Goal: Task Accomplishment & Management: Use online tool/utility

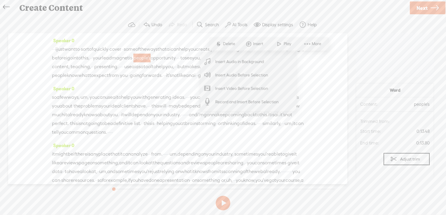
click at [135, 84] on div "Speaker 0 · · · i just want to · sort of quickly · cover · · some of the ways t…" at bounding box center [177, 60] width 251 height 48
click at [424, 8] on span "Next" at bounding box center [421, 8] width 11 height 15
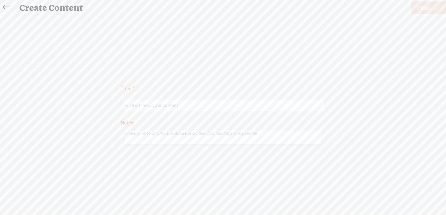
click at [161, 102] on input "text" at bounding box center [224, 105] width 200 height 11
type input "AI in your lead magnet creation"
click at [434, 5] on icon at bounding box center [436, 8] width 5 height 15
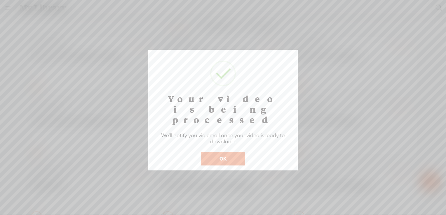
click at [224, 152] on button "OK" at bounding box center [223, 158] width 44 height 13
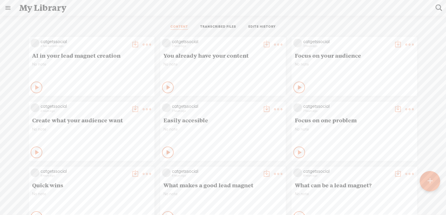
click at [432, 181] on div at bounding box center [430, 181] width 20 height 20
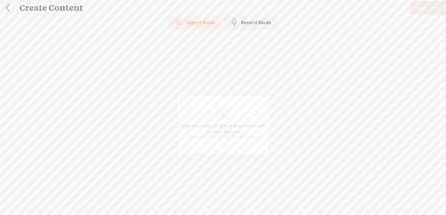
click at [207, 125] on span "browse" at bounding box center [203, 125] width 15 height 5
click at [425, 12] on span "Next" at bounding box center [421, 8] width 11 height 15
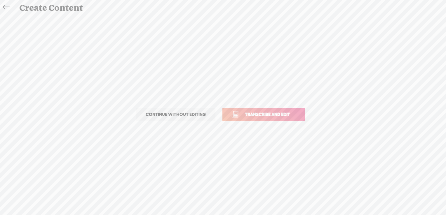
click at [252, 111] on span "Transcribe and edit" at bounding box center [267, 114] width 57 height 7
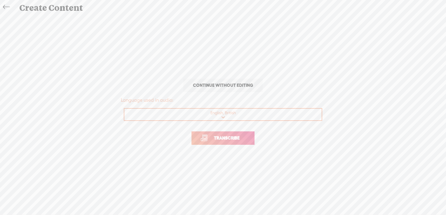
click at [225, 141] on link "Transcribe" at bounding box center [222, 138] width 63 height 13
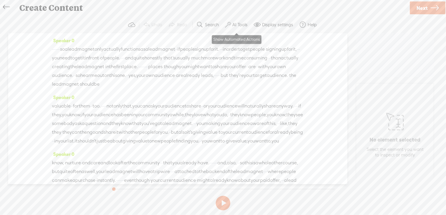
click at [241, 25] on label "AI Tools" at bounding box center [239, 25] width 15 height 6
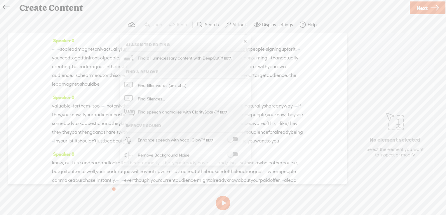
click at [235, 140] on span at bounding box center [233, 139] width 11 height 4
click at [236, 137] on span at bounding box center [233, 139] width 11 height 4
click at [236, 153] on span at bounding box center [233, 155] width 11 height 4
click at [244, 41] on link at bounding box center [245, 42] width 6 height 6
click at [425, 8] on span "Next" at bounding box center [421, 8] width 11 height 15
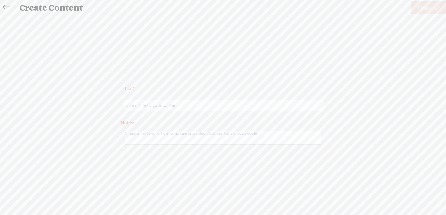
click at [209, 104] on input "text" at bounding box center [224, 105] width 200 height 11
type input "Where to share your lead magnet"
click at [416, 8] on link "Finish" at bounding box center [428, 7] width 35 height 13
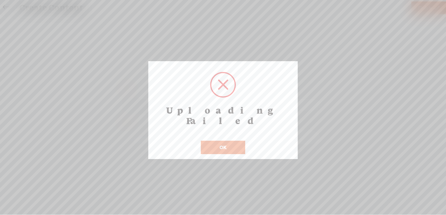
click at [225, 141] on button "OK" at bounding box center [223, 147] width 44 height 13
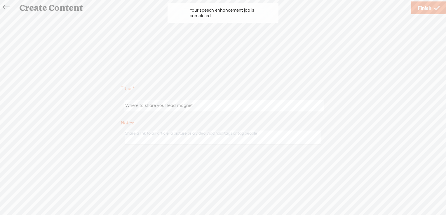
click at [424, 6] on span "Finish" at bounding box center [424, 8] width 13 height 15
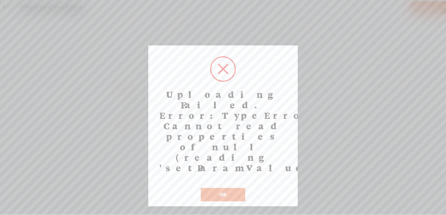
click at [221, 188] on button "OK" at bounding box center [223, 194] width 44 height 13
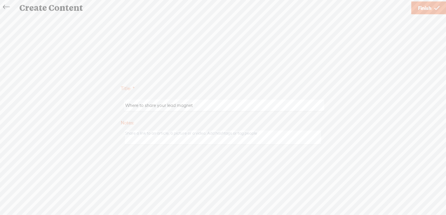
click at [419, 8] on span "Finish" at bounding box center [424, 8] width 13 height 15
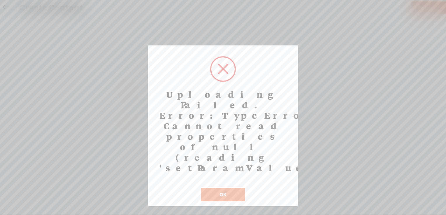
click at [234, 188] on button "OK" at bounding box center [223, 194] width 44 height 13
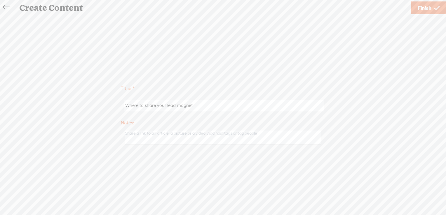
click at [3, 6] on icon at bounding box center [6, 7] width 7 height 13
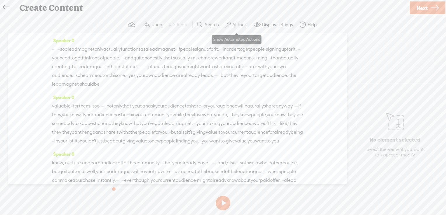
click at [235, 26] on label "AI Tools" at bounding box center [239, 25] width 15 height 6
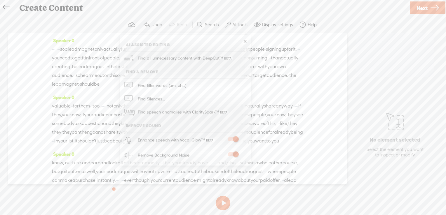
click at [209, 146] on span "you" at bounding box center [206, 141] width 8 height 9
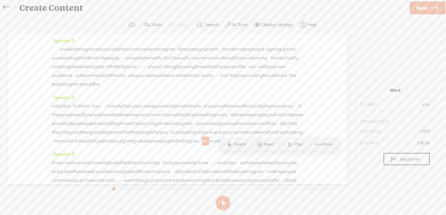
click at [333, 93] on div "Speaker 0 · · · · · · · so a lead magnet only actually functions as a lead magn…" at bounding box center [177, 108] width 339 height 151
click at [416, 13] on link "Next" at bounding box center [428, 7] width 36 height 13
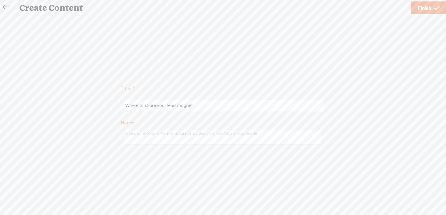
click at [428, 7] on span "Finish" at bounding box center [424, 8] width 13 height 15
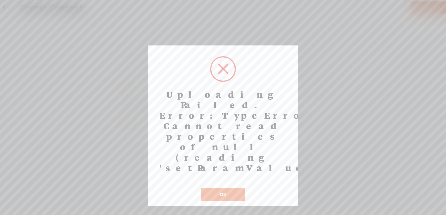
click at [221, 188] on button "OK" at bounding box center [223, 194] width 44 height 13
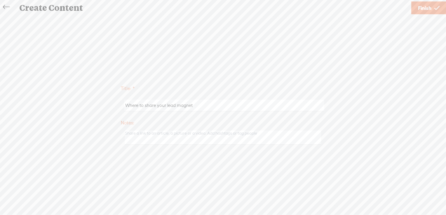
click at [6, 8] on icon at bounding box center [6, 7] width 7 height 13
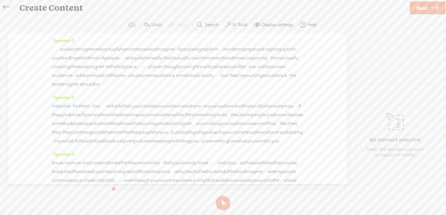
click at [6, 6] on icon at bounding box center [6, 7] width 7 height 13
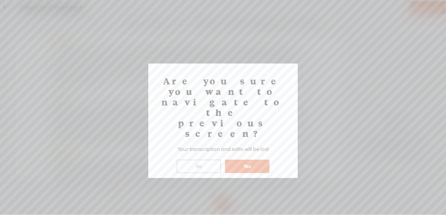
click at [255, 160] on button "Yes" at bounding box center [247, 166] width 44 height 13
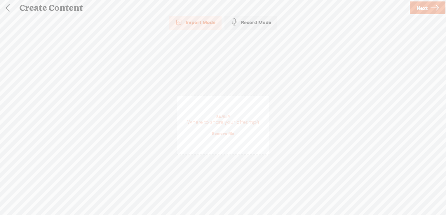
click at [433, 9] on icon at bounding box center [434, 8] width 8 height 15
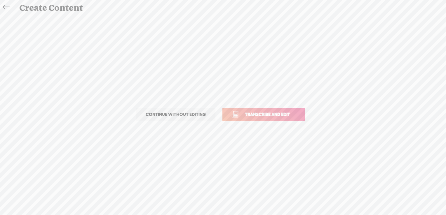
click at [286, 110] on link "Transcribe and edit" at bounding box center [263, 114] width 83 height 13
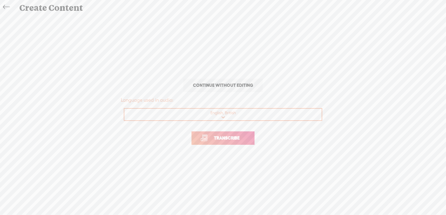
drag, startPoint x: 226, startPoint y: 138, endPoint x: 225, endPoint y: 132, distance: 5.9
click at [226, 138] on span "Transcribe" at bounding box center [227, 138] width 38 height 7
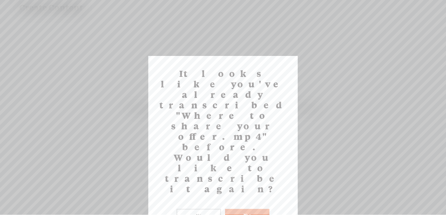
click at [251, 209] on button "Yes" at bounding box center [247, 215] width 44 height 13
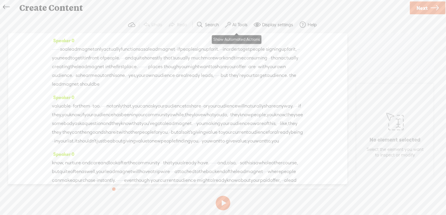
click at [237, 24] on label "AI Tools" at bounding box center [239, 25] width 15 height 6
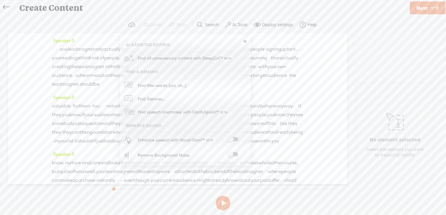
click at [234, 139] on span at bounding box center [233, 139] width 11 height 4
click at [233, 153] on span at bounding box center [233, 155] width 11 height 4
click at [433, 9] on icon at bounding box center [434, 8] width 8 height 15
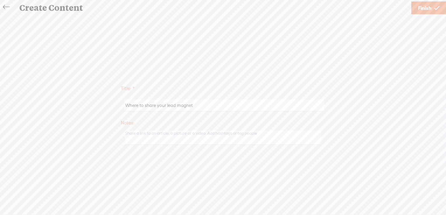
click at [429, 9] on span "Finish" at bounding box center [424, 8] width 13 height 15
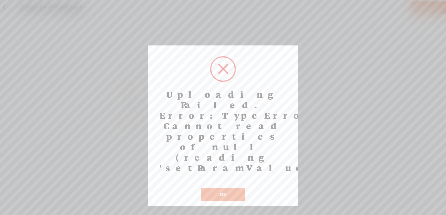
click at [215, 188] on button "OK" at bounding box center [223, 194] width 44 height 13
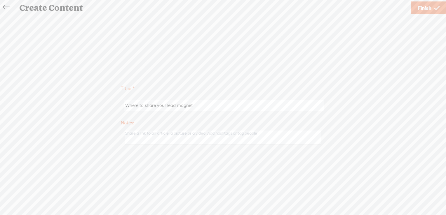
click at [6, 6] on icon at bounding box center [6, 7] width 7 height 13
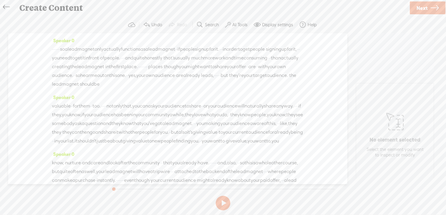
click at [6, 6] on icon at bounding box center [6, 7] width 7 height 13
click at [0, 0] on div at bounding box center [0, 0] width 0 height 0
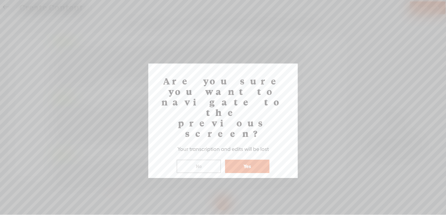
click at [6, 2] on div at bounding box center [223, 107] width 446 height 215
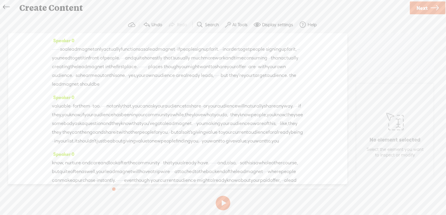
click at [6, 7] on icon at bounding box center [6, 7] width 7 height 13
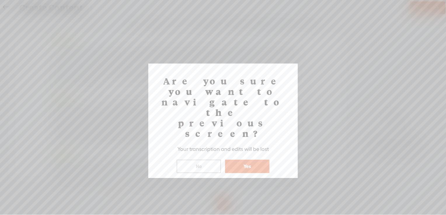
click at [258, 160] on button "Yes" at bounding box center [247, 166] width 44 height 13
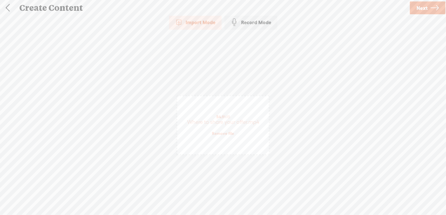
click at [7, 8] on link at bounding box center [7, 7] width 15 height 15
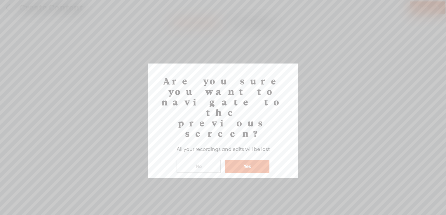
click at [252, 160] on button "Yes" at bounding box center [247, 166] width 44 height 13
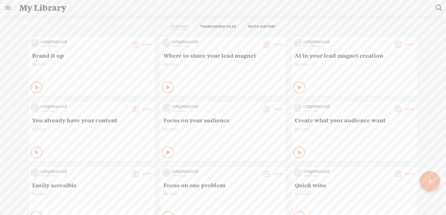
click at [274, 42] on t at bounding box center [278, 45] width 8 height 8
click at [246, 131] on link "Delete" at bounding box center [246, 130] width 58 height 13
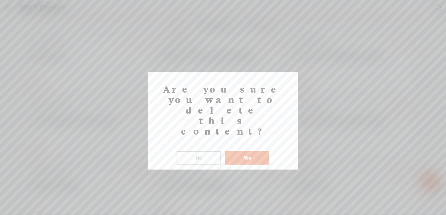
click at [244, 151] on button "Yes" at bounding box center [247, 157] width 44 height 13
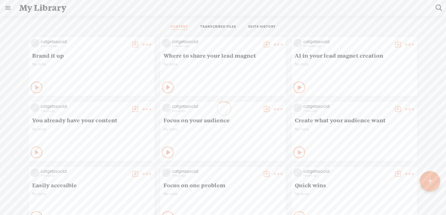
drag, startPoint x: 430, startPoint y: 180, endPoint x: 435, endPoint y: 221, distance: 41.1
click at [435, 215] on html "Hold on tight . . . catgetssocial HOME MY CONTENT MY CHANNEL MY LIBRARY MY JOUR…" at bounding box center [223, 107] width 446 height 215
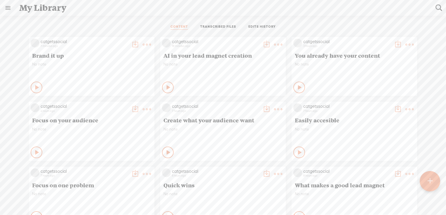
click at [433, 182] on div at bounding box center [430, 181] width 20 height 20
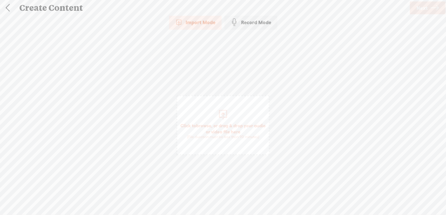
click at [208, 127] on span "browse" at bounding box center [203, 125] width 15 height 5
click at [421, 12] on span "Next" at bounding box center [421, 8] width 11 height 15
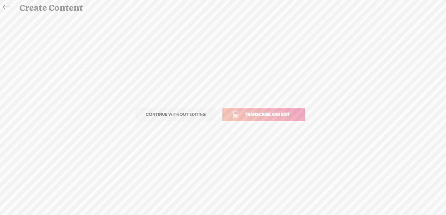
click at [247, 118] on span "Transcribe and edit" at bounding box center [267, 114] width 57 height 7
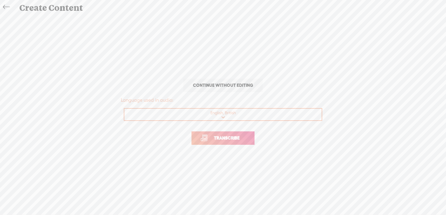
click at [247, 139] on link "Transcribe" at bounding box center [222, 138] width 63 height 13
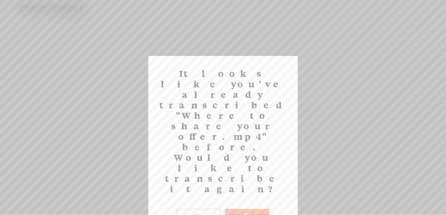
click at [244, 209] on button "Yes" at bounding box center [247, 215] width 44 height 13
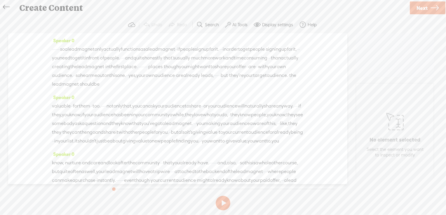
click at [236, 23] on label "AI Tools" at bounding box center [239, 25] width 15 height 6
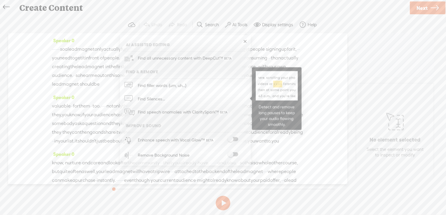
click at [236, 138] on span at bounding box center [233, 139] width 11 height 4
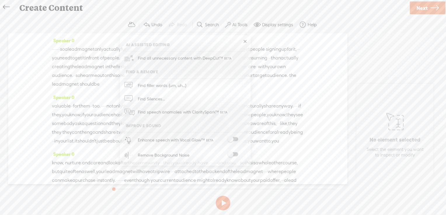
click at [236, 155] on span at bounding box center [233, 155] width 11 height 4
click at [246, 41] on link at bounding box center [245, 42] width 6 height 6
click at [427, 6] on span "Next" at bounding box center [421, 8] width 11 height 15
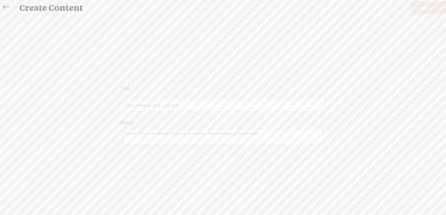
click at [164, 108] on input "text" at bounding box center [224, 105] width 200 height 11
type input "Sharing your lead magnet"
click at [427, 10] on span "Finish" at bounding box center [424, 8] width 13 height 15
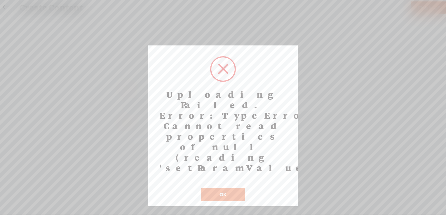
click at [237, 188] on button "OK" at bounding box center [223, 194] width 44 height 13
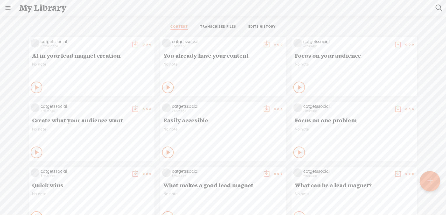
click at [274, 41] on t at bounding box center [278, 45] width 8 height 8
click at [236, 105] on link "Download as..." at bounding box center [246, 103] width 58 height 13
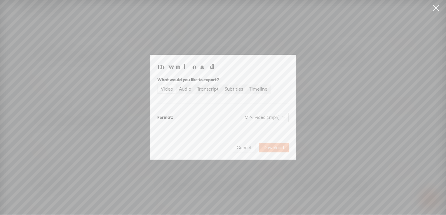
click at [270, 149] on span "Download" at bounding box center [273, 148] width 20 height 6
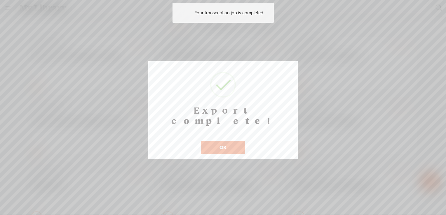
click at [227, 141] on button "OK" at bounding box center [223, 147] width 44 height 13
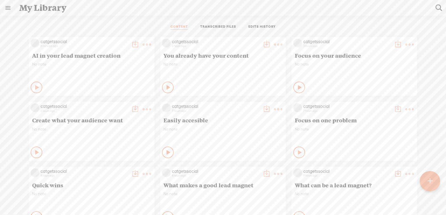
click at [144, 44] on t at bounding box center [147, 45] width 8 height 8
click at [120, 105] on link "Download as..." at bounding box center [114, 103] width 58 height 13
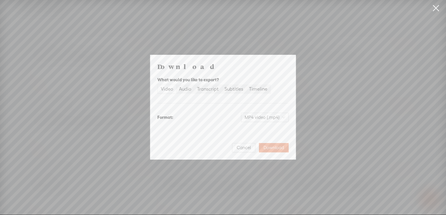
click at [163, 90] on div "Video" at bounding box center [167, 89] width 12 height 8
click at [158, 85] on input "Video" at bounding box center [158, 85] width 0 height 0
click at [277, 148] on span "Download" at bounding box center [273, 148] width 20 height 6
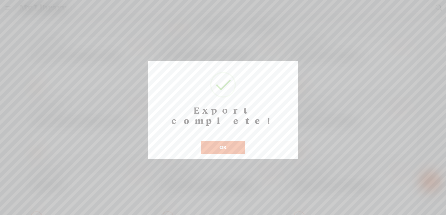
click at [212, 141] on button "OK" at bounding box center [223, 147] width 44 height 13
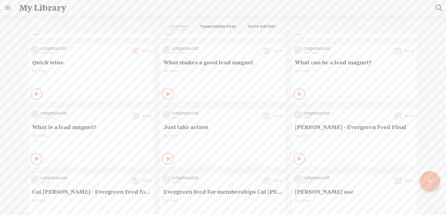
scroll to position [125, 0]
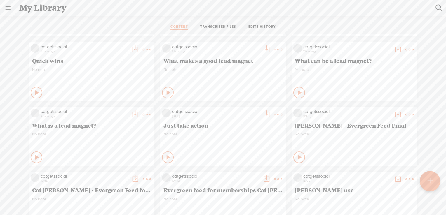
click at [143, 115] on t at bounding box center [147, 115] width 8 height 8
click at [110, 176] on link "Download as..." at bounding box center [114, 174] width 58 height 13
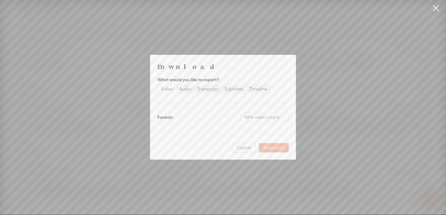
click at [165, 91] on div "Video" at bounding box center [167, 89] width 12 height 8
click at [158, 85] on input "Video" at bounding box center [158, 85] width 0 height 0
click at [277, 149] on span "Download" at bounding box center [273, 148] width 20 height 6
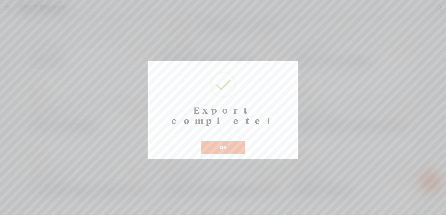
click at [229, 141] on button "OK" at bounding box center [223, 147] width 44 height 13
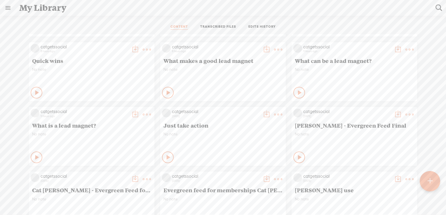
click at [406, 49] on t at bounding box center [409, 50] width 8 height 8
click at [373, 109] on link "Download as..." at bounding box center [377, 109] width 58 height 13
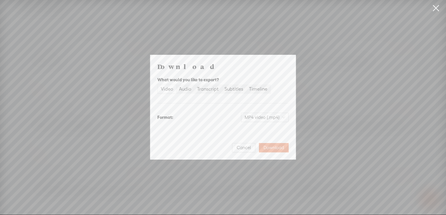
click at [162, 88] on div "Video" at bounding box center [167, 89] width 12 height 8
click at [158, 85] on input "Video" at bounding box center [158, 85] width 0 height 0
click at [275, 148] on span "Download" at bounding box center [273, 148] width 20 height 6
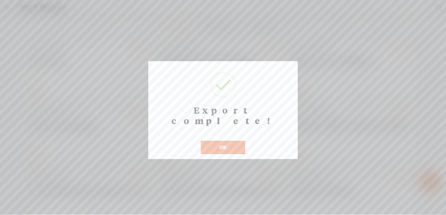
click at [224, 141] on button "OK" at bounding box center [223, 147] width 44 height 13
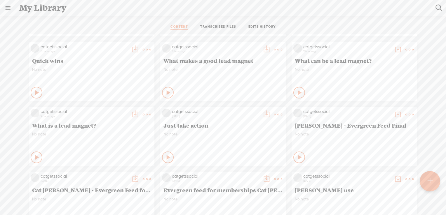
click at [275, 48] on t at bounding box center [278, 50] width 8 height 8
click at [249, 110] on link "Download as..." at bounding box center [246, 109] width 58 height 13
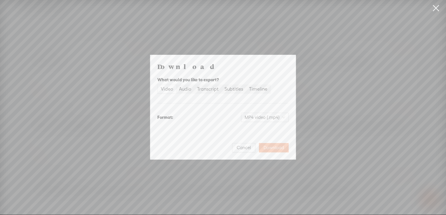
click at [272, 149] on span "Download" at bounding box center [273, 148] width 20 height 6
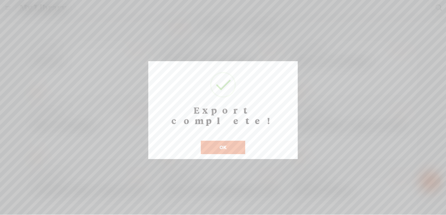
click at [224, 141] on button "OK" at bounding box center [223, 147] width 44 height 13
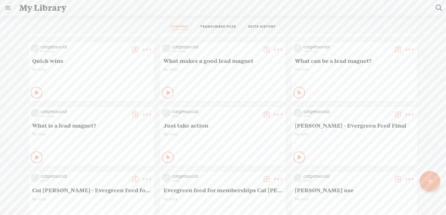
click at [143, 50] on t at bounding box center [147, 50] width 8 height 8
click at [122, 111] on link "Download as..." at bounding box center [114, 109] width 58 height 13
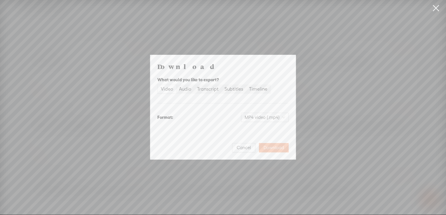
click at [272, 148] on span "Download" at bounding box center [273, 148] width 20 height 6
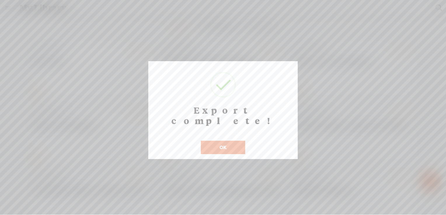
click at [226, 141] on button "OK" at bounding box center [223, 147] width 44 height 13
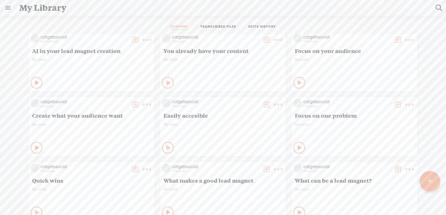
scroll to position [0, 0]
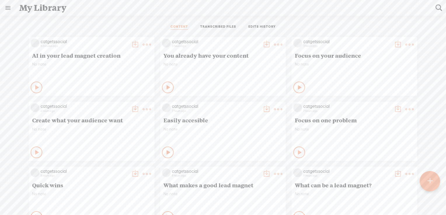
click at [405, 108] on t at bounding box center [409, 109] width 8 height 8
click at [384, 171] on link "Download as..." at bounding box center [377, 168] width 58 height 13
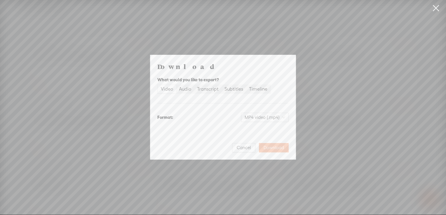
click at [273, 149] on span "Download" at bounding box center [273, 148] width 20 height 6
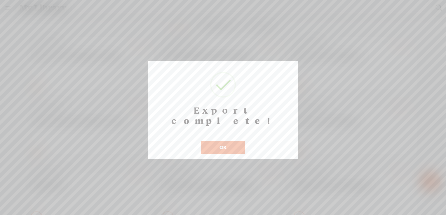
click at [225, 141] on button "OK" at bounding box center [223, 147] width 44 height 13
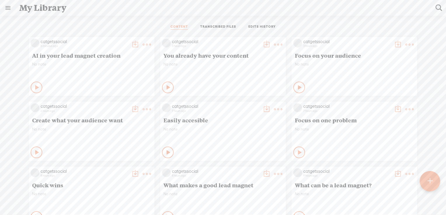
click at [276, 108] on t at bounding box center [278, 109] width 8 height 8
click at [258, 168] on link "Download as..." at bounding box center [246, 168] width 58 height 13
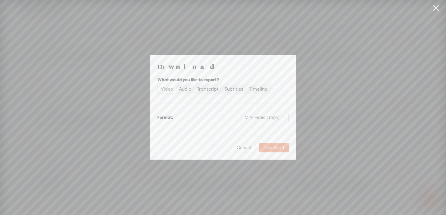
click at [279, 155] on div "Download What would you like to export? Video Audio Transcript Subtitles Timeli…" at bounding box center [222, 107] width 145 height 104
click at [277, 149] on span "Download" at bounding box center [273, 148] width 20 height 6
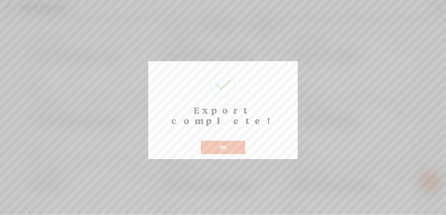
click at [229, 141] on button "OK" at bounding box center [223, 147] width 44 height 13
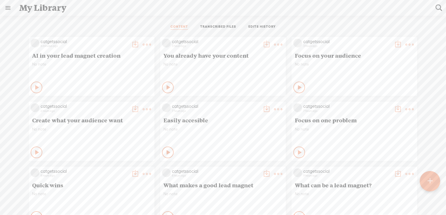
click at [145, 109] on icon at bounding box center [147, 110] width 12 height 12
click at [106, 167] on link "Download as..." at bounding box center [114, 168] width 58 height 13
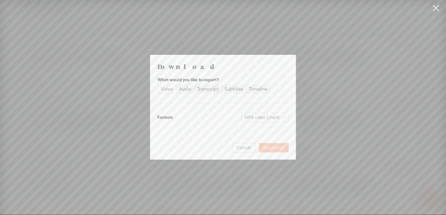
click at [278, 148] on span "Download" at bounding box center [273, 148] width 20 height 6
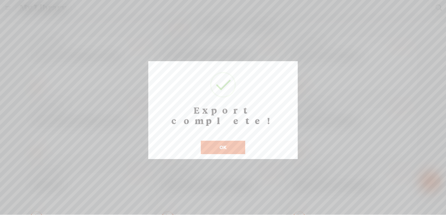
click at [229, 141] on button "OK" at bounding box center [223, 147] width 44 height 13
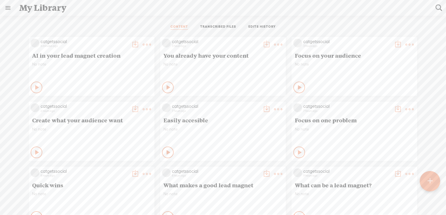
click at [405, 44] on t at bounding box center [409, 45] width 8 height 8
click at [384, 105] on link "Download as..." at bounding box center [377, 103] width 58 height 13
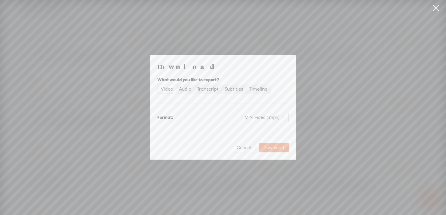
click at [283, 149] on span "Download" at bounding box center [273, 148] width 20 height 6
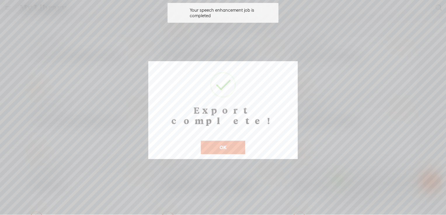
drag, startPoint x: 223, startPoint y: 137, endPoint x: 200, endPoint y: 127, distance: 25.7
click at [223, 141] on button "OK" at bounding box center [223, 147] width 44 height 13
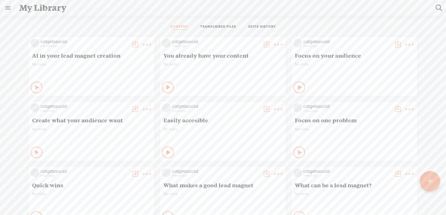
click at [433, 179] on div at bounding box center [430, 181] width 21 height 21
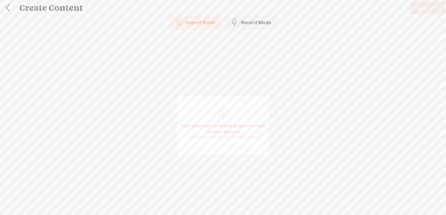
click at [211, 126] on span "browse" at bounding box center [203, 125] width 15 height 5
click at [427, 8] on link "Next" at bounding box center [428, 7] width 36 height 13
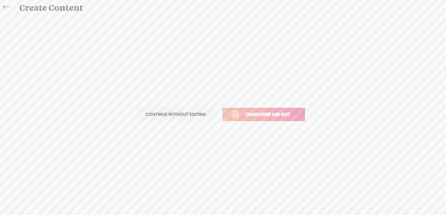
click at [270, 114] on span "Transcribe and edit" at bounding box center [267, 114] width 57 height 7
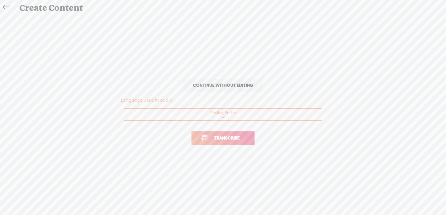
click at [217, 135] on span "Transcribe" at bounding box center [227, 138] width 38 height 7
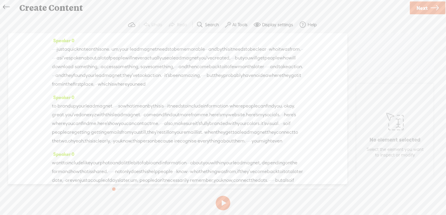
click at [238, 23] on label "AI Tools" at bounding box center [239, 25] width 15 height 6
click at [235, 138] on span at bounding box center [233, 139] width 11 height 4
click at [235, 154] on span at bounding box center [233, 155] width 11 height 4
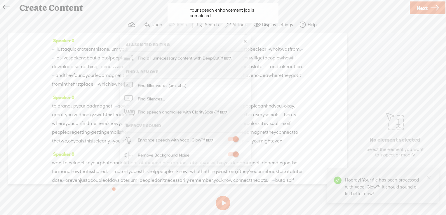
drag, startPoint x: 244, startPoint y: 41, endPoint x: 229, endPoint y: 65, distance: 27.6
click at [244, 41] on link at bounding box center [245, 42] width 6 height 6
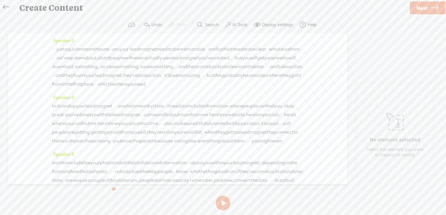
click at [417, 10] on span "Next" at bounding box center [421, 8] width 11 height 15
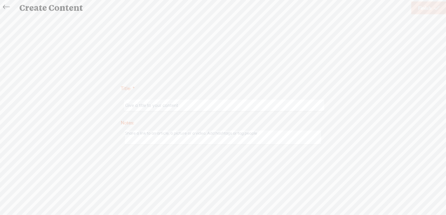
drag, startPoint x: 206, startPoint y: 106, endPoint x: 216, endPoint y: 96, distance: 14.1
click at [206, 106] on input "text" at bounding box center [224, 105] width 200 height 11
type input "B"
type input "E"
type input "Brand it up"
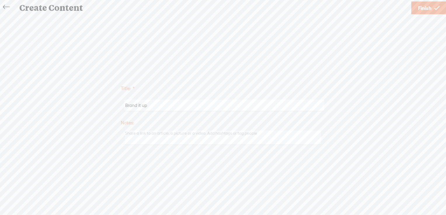
click at [433, 4] on link "Finish" at bounding box center [428, 7] width 35 height 13
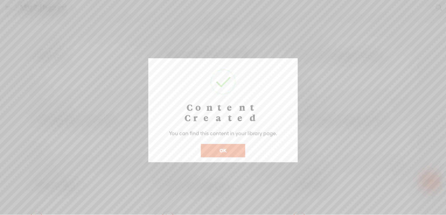
click at [229, 144] on button "OK" at bounding box center [223, 150] width 44 height 13
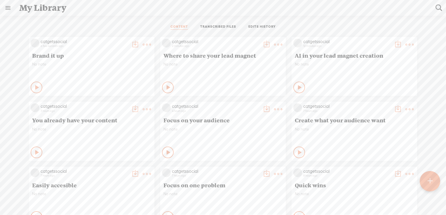
click at [434, 179] on div at bounding box center [430, 181] width 20 height 20
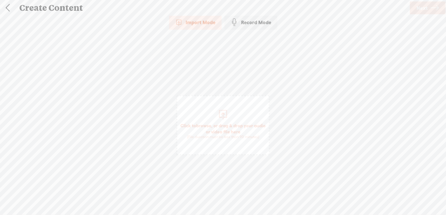
click at [209, 127] on span "browse" at bounding box center [203, 125] width 15 height 5
click at [422, 12] on span "Next" at bounding box center [421, 8] width 11 height 15
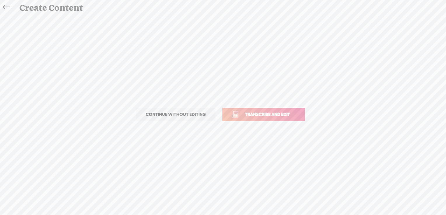
click at [264, 115] on span "Transcribe and edit" at bounding box center [267, 114] width 57 height 7
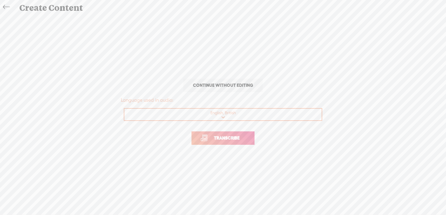
click at [228, 137] on span "Transcribe" at bounding box center [227, 138] width 38 height 7
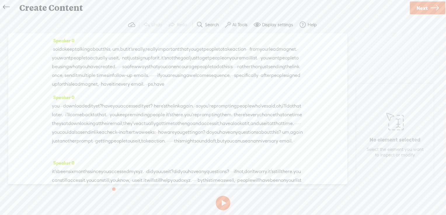
click at [235, 24] on label "AI Tools" at bounding box center [239, 25] width 15 height 6
click at [236, 139] on span at bounding box center [233, 139] width 11 height 4
click at [236, 153] on span at bounding box center [233, 155] width 11 height 4
click at [246, 41] on link at bounding box center [245, 42] width 6 height 6
click at [432, 8] on icon at bounding box center [434, 8] width 8 height 15
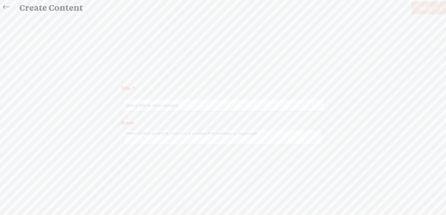
click at [215, 100] on input "text" at bounding box center [224, 105] width 200 height 11
click at [216, 103] on input "text" at bounding box center [224, 105] width 200 height 11
type input "Getting people to take action"
click at [431, 5] on span "Finish" at bounding box center [424, 8] width 13 height 15
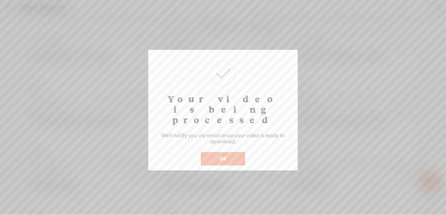
click at [229, 152] on button "OK" at bounding box center [223, 158] width 44 height 13
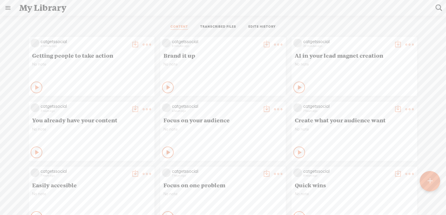
click at [143, 43] on t at bounding box center [147, 45] width 8 height 8
click at [160, 20] on ul "CONTENT TRANSCRIBED FILES EDITS HISTORY" at bounding box center [223, 27] width 155 height 14
drag, startPoint x: 276, startPoint y: 46, endPoint x: 273, endPoint y: 49, distance: 3.7
click at [276, 46] on t at bounding box center [278, 45] width 8 height 8
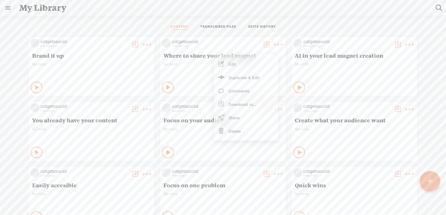
click at [247, 104] on link "Download as..." at bounding box center [246, 103] width 58 height 13
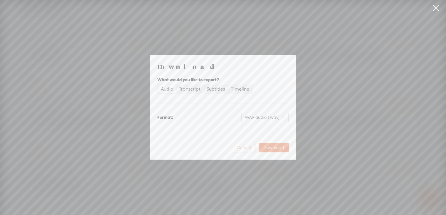
click at [243, 148] on span "Cancel" at bounding box center [244, 148] width 14 height 6
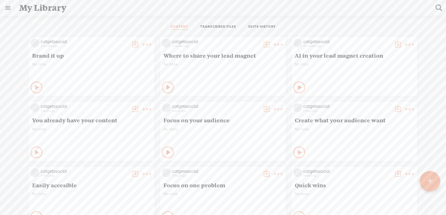
click at [144, 44] on t at bounding box center [147, 45] width 8 height 8
click at [125, 104] on link "Download as..." at bounding box center [114, 103] width 58 height 13
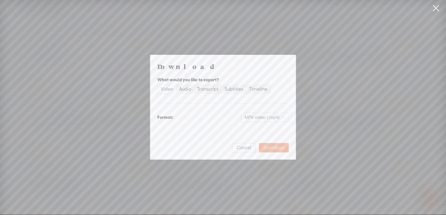
click at [164, 92] on div "Video" at bounding box center [167, 89] width 12 height 8
click at [158, 85] on input "Video" at bounding box center [158, 85] width 0 height 0
click at [272, 149] on span "Download" at bounding box center [273, 148] width 20 height 6
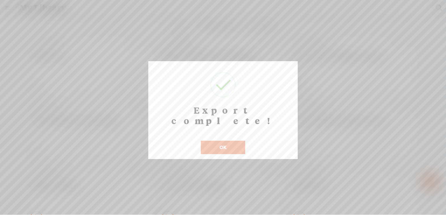
click at [222, 141] on button "OK" at bounding box center [223, 147] width 44 height 13
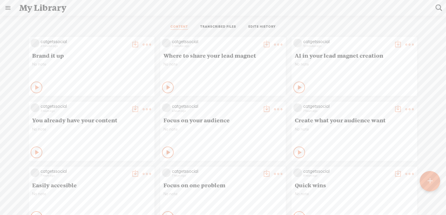
click at [427, 181] on t at bounding box center [429, 181] width 5 height 13
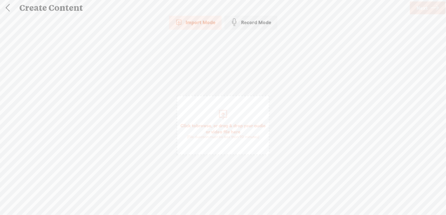
click at [210, 126] on span "browse" at bounding box center [203, 125] width 15 height 5
click at [429, 8] on link "Next" at bounding box center [428, 7] width 36 height 13
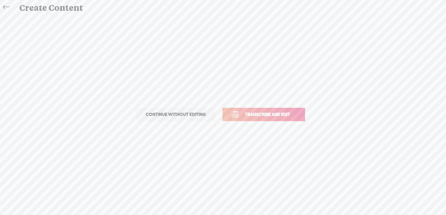
click at [270, 110] on link "Transcribe and edit" at bounding box center [263, 114] width 83 height 13
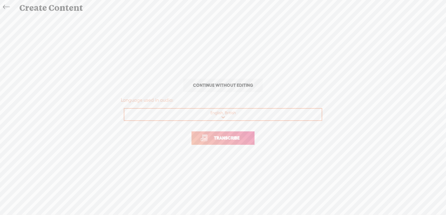
click at [228, 137] on span "Transcribe" at bounding box center [227, 138] width 38 height 7
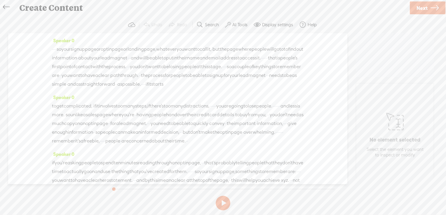
click at [233, 25] on label "AI Tools" at bounding box center [239, 25] width 15 height 6
click at [237, 140] on span at bounding box center [233, 139] width 11 height 4
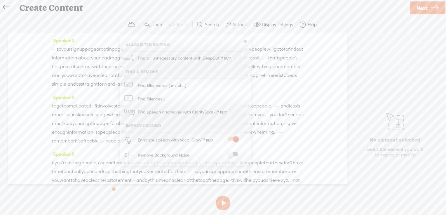
drag, startPoint x: 232, startPoint y: 155, endPoint x: 304, endPoint y: 120, distance: 79.5
click at [232, 155] on span at bounding box center [233, 155] width 11 height 4
click at [420, 10] on span "Next" at bounding box center [421, 8] width 11 height 15
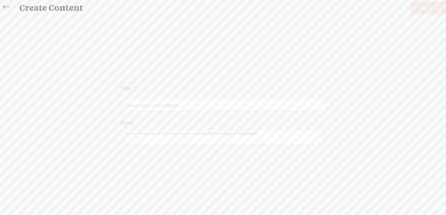
click at [248, 107] on input "text" at bounding box center [224, 105] width 200 height 11
drag, startPoint x: 130, startPoint y: 105, endPoint x: 130, endPoint y: 110, distance: 5.0
click at [130, 105] on input "OPtin pages best practices" at bounding box center [224, 105] width 200 height 11
type input "Optin pages best practices"
click at [426, 7] on span "Finish" at bounding box center [424, 8] width 13 height 15
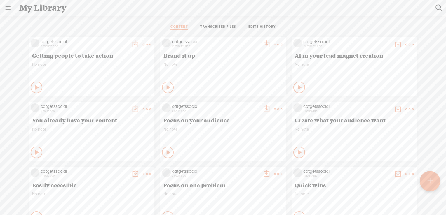
click at [143, 45] on t at bounding box center [147, 45] width 8 height 8
click at [121, 106] on link "Download as..." at bounding box center [114, 104] width 58 height 13
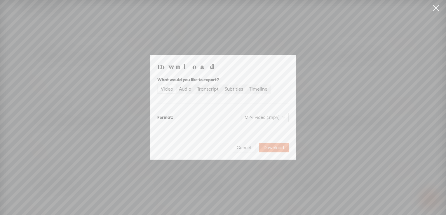
click at [161, 89] on div "Video" at bounding box center [167, 89] width 12 height 8
click at [158, 85] on input "Video" at bounding box center [158, 85] width 0 height 0
click at [167, 91] on div "Video" at bounding box center [167, 89] width 12 height 8
click at [158, 85] on input "Video" at bounding box center [158, 85] width 0 height 0
click at [279, 146] on span "Download" at bounding box center [273, 148] width 20 height 6
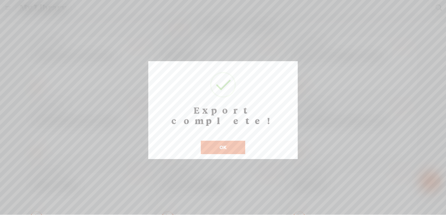
click at [233, 141] on button "OK" at bounding box center [223, 147] width 44 height 13
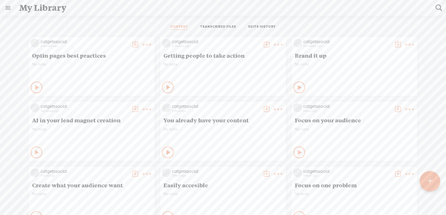
click at [143, 42] on t at bounding box center [147, 45] width 8 height 8
click at [118, 103] on link "Download as..." at bounding box center [114, 103] width 58 height 13
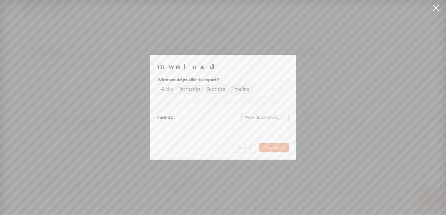
click at [249, 148] on span "Cancel" at bounding box center [244, 148] width 14 height 6
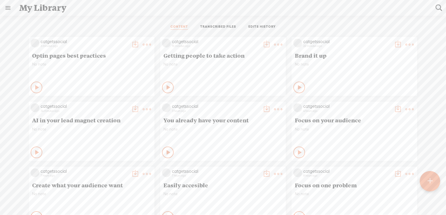
click at [143, 45] on t at bounding box center [147, 45] width 8 height 8
click at [110, 104] on link "Download as..." at bounding box center [114, 103] width 58 height 13
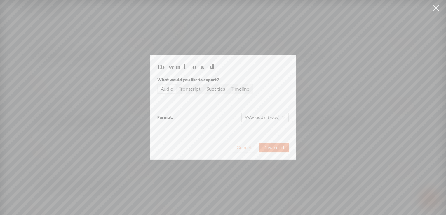
click at [247, 148] on span "Cancel" at bounding box center [244, 148] width 14 height 6
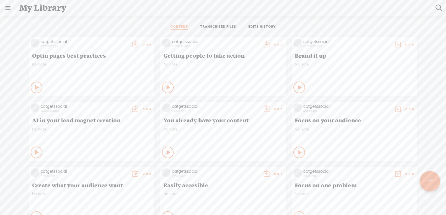
click at [144, 42] on t at bounding box center [147, 45] width 8 height 8
click at [122, 66] on link "Edit" at bounding box center [114, 63] width 58 height 13
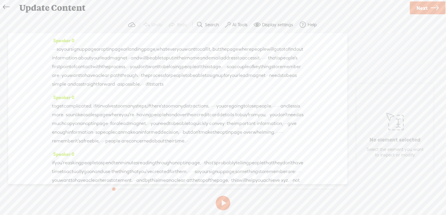
click at [240, 24] on label "AI Tools" at bounding box center [239, 25] width 15 height 6
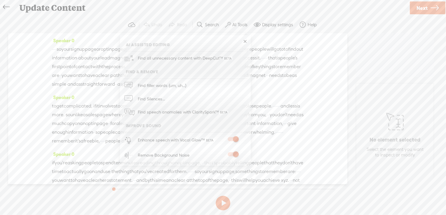
click at [427, 8] on span "Next" at bounding box center [421, 8] width 11 height 15
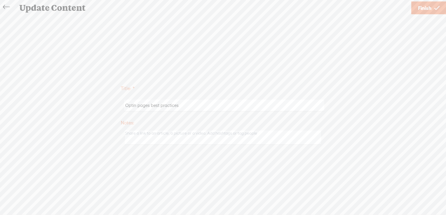
click at [427, 8] on span "Finish" at bounding box center [424, 8] width 13 height 15
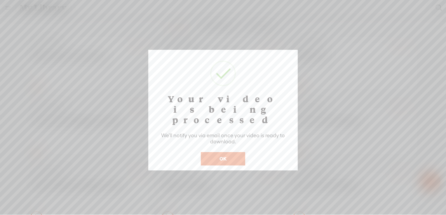
click at [231, 152] on button "OK" at bounding box center [223, 158] width 44 height 13
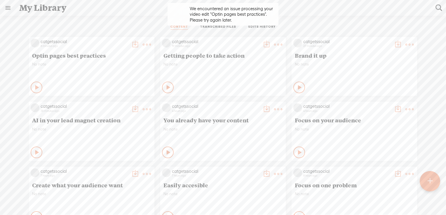
drag, startPoint x: 410, startPoint y: 1, endPoint x: 291, endPoint y: 16, distance: 120.2
click at [291, 16] on div "CONTENT TRANSCRIBED FILES EDITS HISTORY All All Drafts On-air Scheduled All Dra…" at bounding box center [223, 127] width 446 height 222
click at [144, 42] on t at bounding box center [147, 45] width 8 height 8
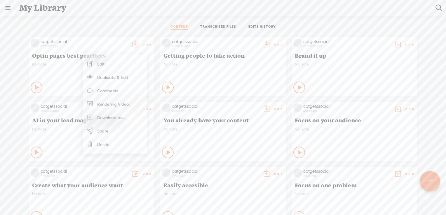
click at [125, 21] on div "CONTENT TRANSCRIBED FILES EDITS HISTORY" at bounding box center [222, 27] width 437 height 14
click at [240, 6] on div "My Library" at bounding box center [223, 7] width 416 height 15
click at [143, 43] on t at bounding box center [147, 45] width 8 height 8
click at [133, 19] on div "CONTENT TRANSCRIBED FILES EDITS HISTORY All All Drafts On-air Scheduled All Dra…" at bounding box center [223, 127] width 446 height 222
click at [144, 43] on t at bounding box center [147, 45] width 8 height 8
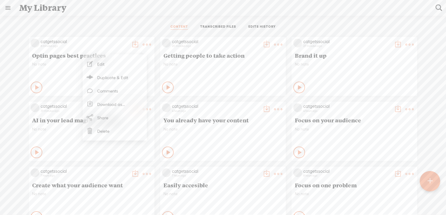
click at [118, 106] on link "Download as..." at bounding box center [114, 103] width 58 height 13
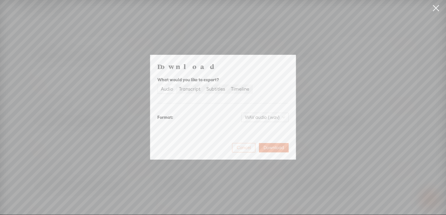
click at [245, 152] on button "Cancel" at bounding box center [243, 147] width 23 height 9
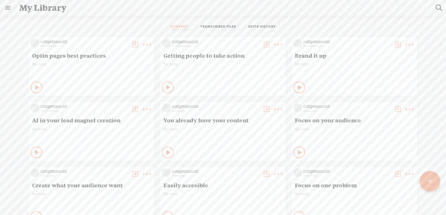
click at [143, 44] on t at bounding box center [147, 45] width 8 height 8
click at [120, 106] on link "Download as..." at bounding box center [114, 103] width 58 height 13
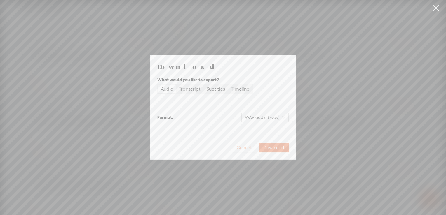
drag, startPoint x: 277, startPoint y: 148, endPoint x: 232, endPoint y: 145, distance: 45.0
click at [219, 149] on div "Cancel Download" at bounding box center [222, 146] width 131 height 14
click at [249, 150] on span "Cancel" at bounding box center [244, 148] width 14 height 6
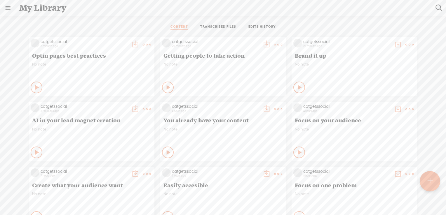
click at [143, 42] on t at bounding box center [147, 45] width 8 height 8
click at [111, 64] on link "Edit" at bounding box center [114, 63] width 58 height 13
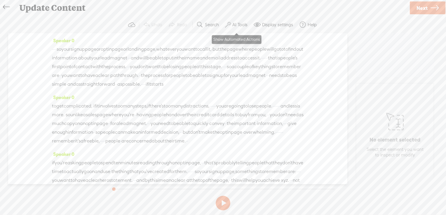
click at [233, 22] on label "AI Tools" at bounding box center [239, 25] width 15 height 6
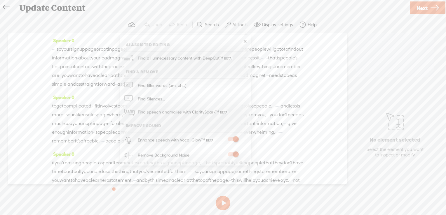
scroll to position [132, 0]
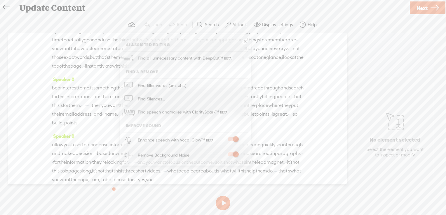
click at [420, 8] on span "Next" at bounding box center [421, 8] width 11 height 15
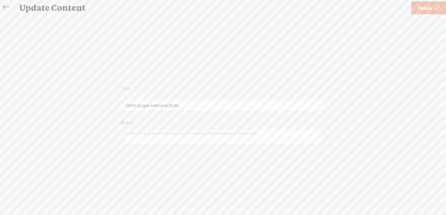
click at [419, 6] on span "Finish" at bounding box center [424, 8] width 13 height 15
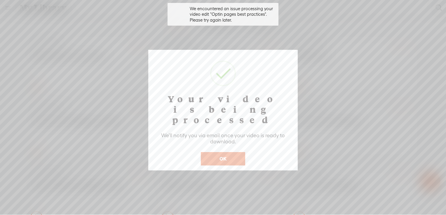
click at [215, 174] on div at bounding box center [223, 107] width 446 height 215
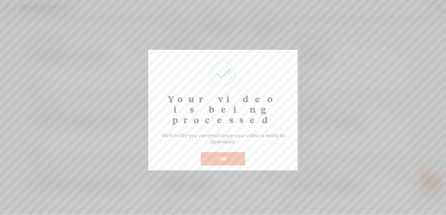
click at [225, 152] on button "OK" at bounding box center [223, 158] width 44 height 13
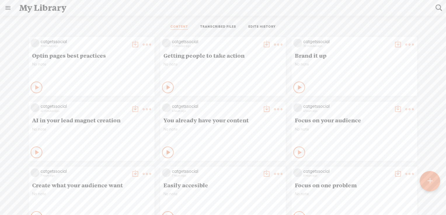
click at [143, 45] on t at bounding box center [147, 45] width 8 height 8
click at [139, 22] on div "CONTENT TRANSCRIBED FILES EDITS HISTORY" at bounding box center [222, 27] width 437 height 14
click at [143, 46] on t at bounding box center [147, 45] width 8 height 8
click at [107, 104] on link "Download as..." at bounding box center [114, 103] width 58 height 13
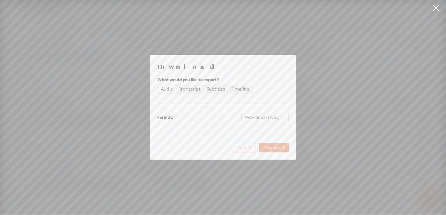
click at [250, 149] on span "Cancel" at bounding box center [244, 148] width 14 height 6
